Goal: Check status: Check status

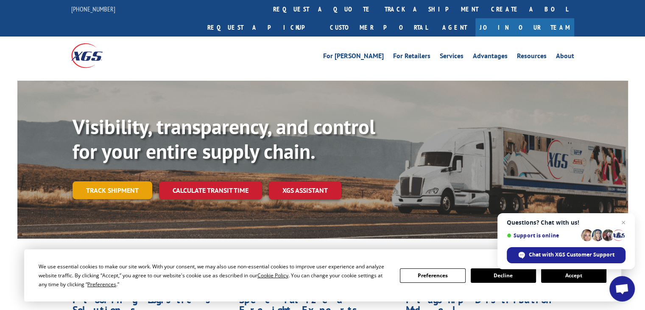
click at [123, 181] on link "Track shipment" at bounding box center [113, 190] width 80 height 18
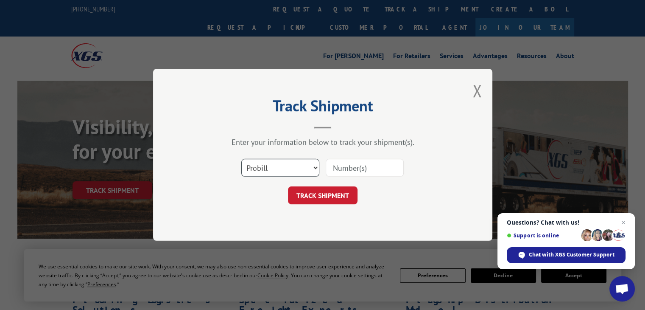
click at [312, 171] on select "Select category... Probill BOL PO" at bounding box center [280, 168] width 78 height 18
select select "po"
click at [241, 159] on select "Select category... Probill BOL PO" at bounding box center [280, 168] width 78 height 18
click at [373, 163] on input at bounding box center [365, 168] width 78 height 18
type input "19816JM"
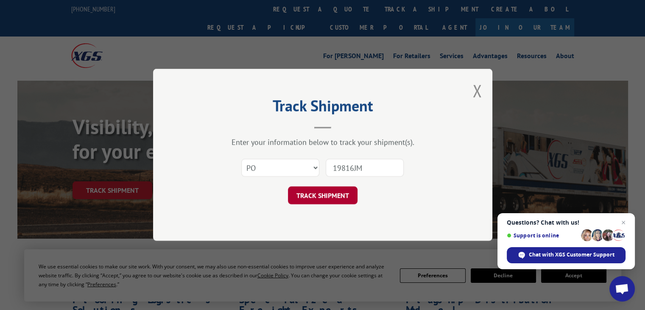
click at [326, 196] on button "TRACK SHIPMENT" at bounding box center [323, 196] width 70 height 18
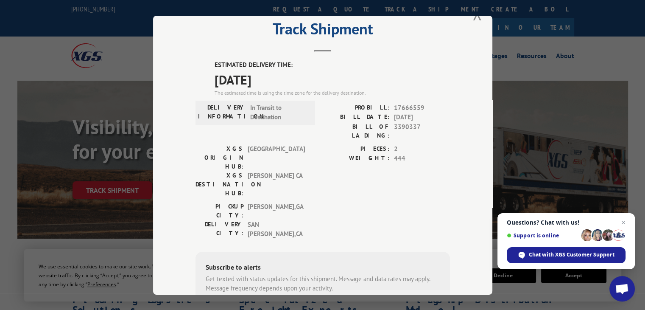
scroll to position [24, 0]
click at [571, 84] on div "Track Shipment ESTIMATED DELIVERY TIME: [DATE] The estimated time is using the …" at bounding box center [322, 155] width 645 height 310
